Goal: Information Seeking & Learning: Learn about a topic

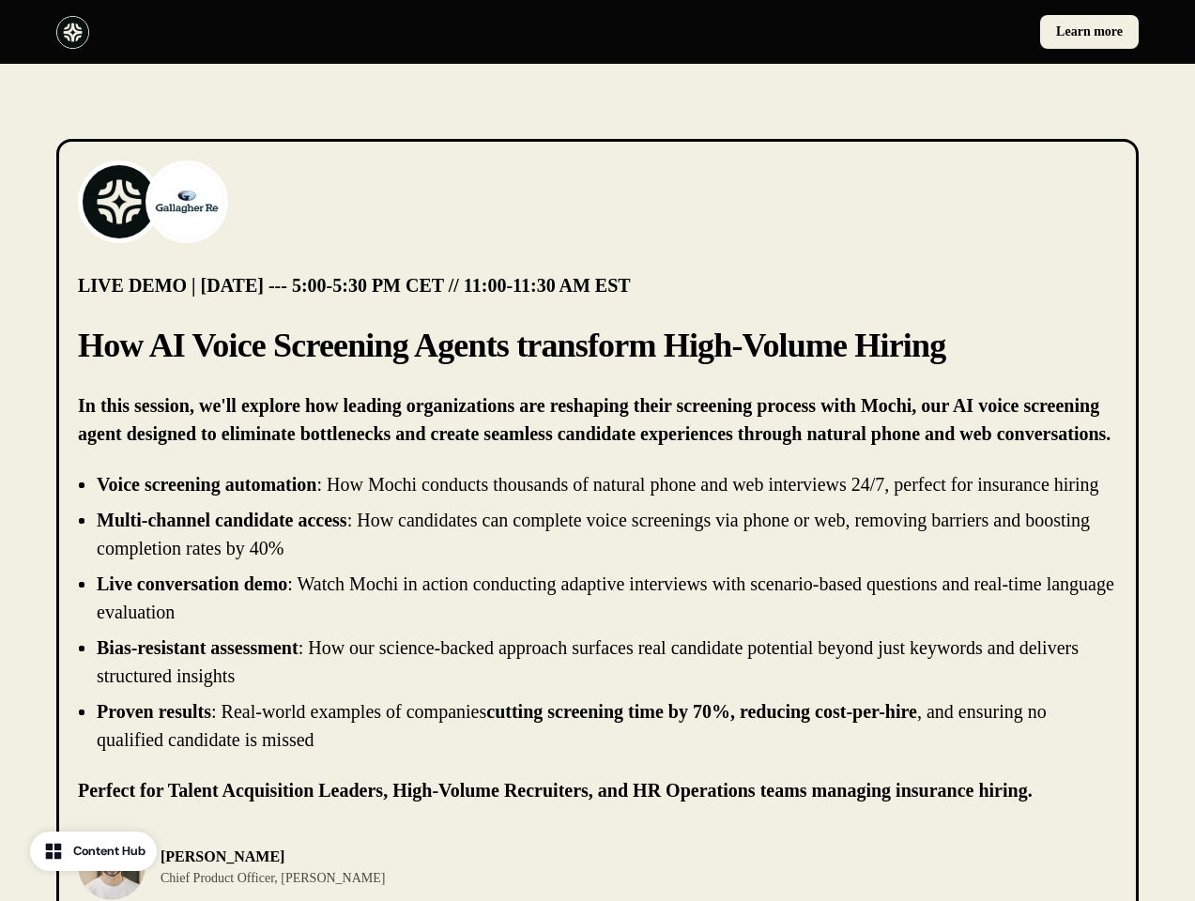
click at [597, 32] on div "Learn more" at bounding box center [597, 32] width 1195 height 64
click at [323, 32] on div at bounding box center [323, 32] width 534 height 33
click at [872, 32] on div "Learn more" at bounding box center [872, 32] width 534 height 34
click at [119, 202] on img at bounding box center [119, 201] width 75 height 75
click at [187, 202] on img at bounding box center [186, 201] width 75 height 75
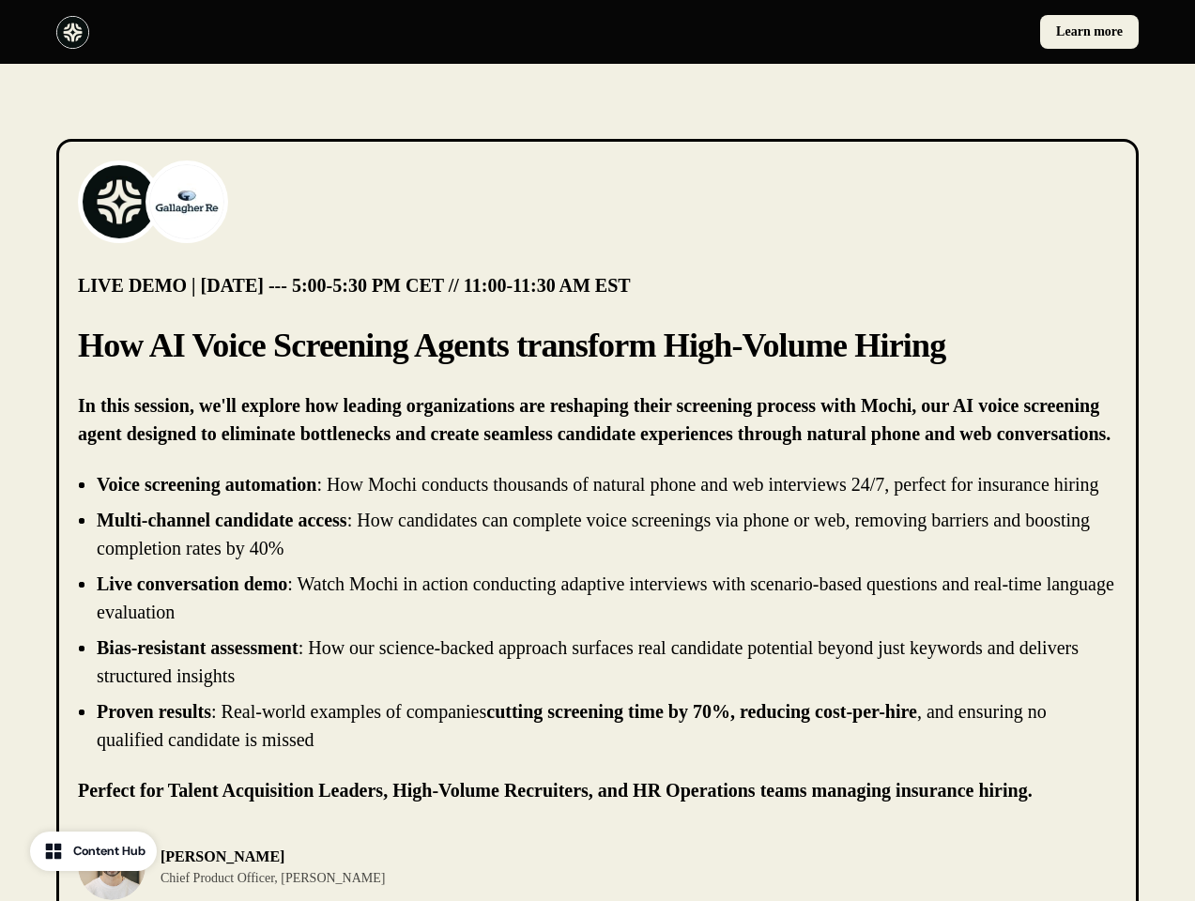
click at [597, 626] on li "Live conversation demo : Watch Mochi in action conducting adaptive interviews w…" at bounding box center [607, 598] width 1020 height 56
click at [597, 880] on div "[PERSON_NAME] Chief Product Officer, [PERSON_NAME]" at bounding box center [597, 867] width 1039 height 68
click at [332, 880] on div "[PERSON_NAME] Chief Product Officer, [PERSON_NAME]" at bounding box center [332, 867] width 509 height 68
click at [112, 880] on img at bounding box center [112, 867] width 68 height 68
click at [243, 868] on p "[PERSON_NAME]" at bounding box center [273, 857] width 224 height 23
